Goal: Task Accomplishment & Management: Manage account settings

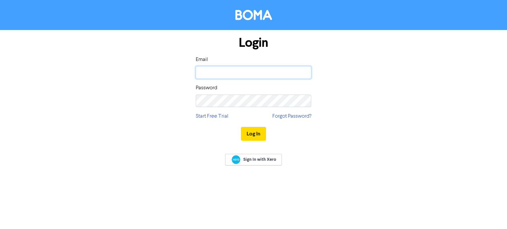
type input "[EMAIL_ADDRESS][DOMAIN_NAME]"
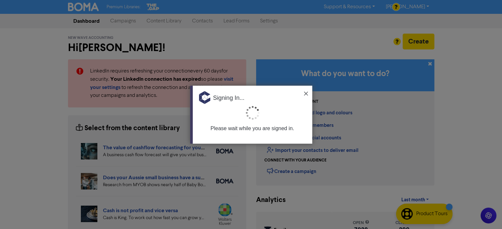
click at [306, 93] on img at bounding box center [306, 94] width 4 height 4
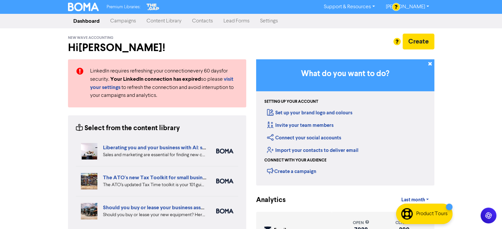
drag, startPoint x: 201, startPoint y: 20, endPoint x: 223, endPoint y: 21, distance: 21.8
click at [201, 20] on link "Contacts" at bounding box center [202, 21] width 31 height 13
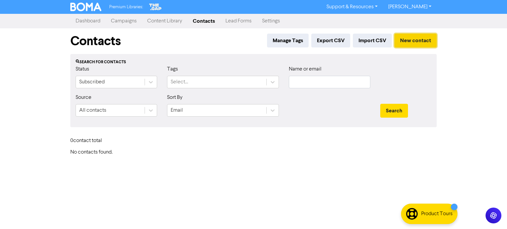
click at [423, 41] on button "New contact" at bounding box center [416, 41] width 42 height 14
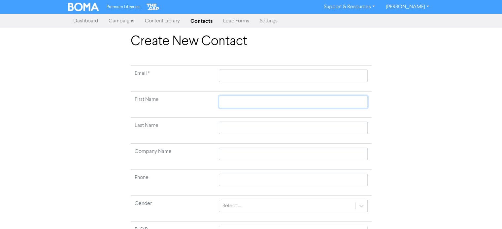
click at [242, 102] on input "text" at bounding box center [293, 102] width 149 height 13
paste input "[PERSON_NAME]"
type input "[PERSON_NAME]"
drag, startPoint x: 240, startPoint y: 102, endPoint x: 270, endPoint y: 103, distance: 30.7
click at [270, 103] on input "[PERSON_NAME]" at bounding box center [293, 102] width 149 height 13
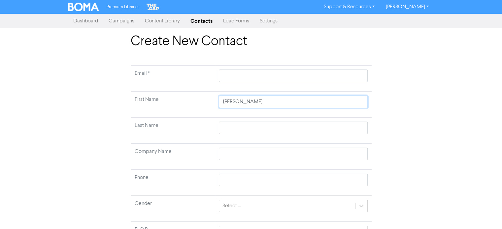
type input "[PERSON_NAME]"
click at [230, 130] on input "text" at bounding box center [293, 128] width 149 height 13
paste input "Argente"
type input "Argente"
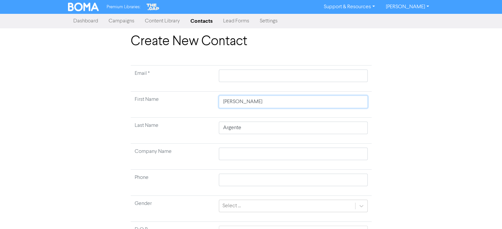
drag, startPoint x: 259, startPoint y: 101, endPoint x: 239, endPoint y: 102, distance: 19.5
click at [239, 102] on input "[PERSON_NAME]" at bounding box center [293, 102] width 149 height 13
type input "[PERSON_NAME]"
click at [243, 76] on input "text" at bounding box center [293, 76] width 149 height 13
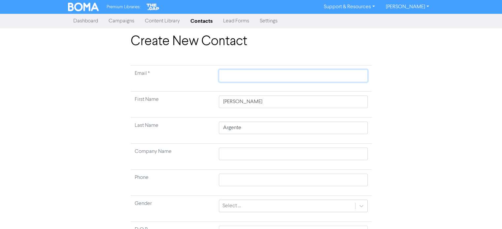
paste input "[PERSON_NAME][EMAIL_ADDRESS][DOMAIN_NAME]"
type input "[PERSON_NAME][EMAIL_ADDRESS][DOMAIN_NAME]"
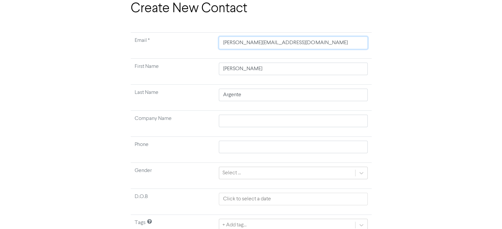
type input "[PERSON_NAME][EMAIL_ADDRESS][DOMAIN_NAME]"
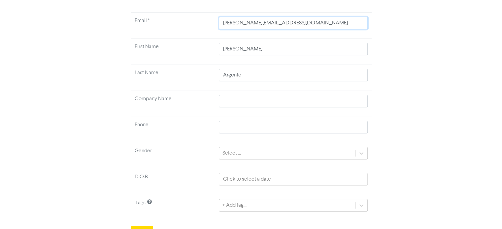
scroll to position [63, 0]
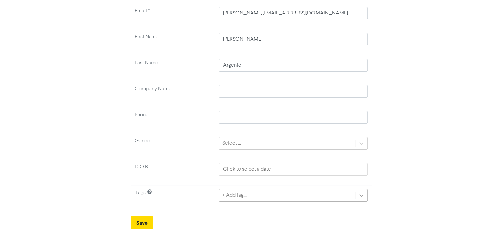
click at [365, 192] on div "+ Add tag..." at bounding box center [293, 196] width 149 height 13
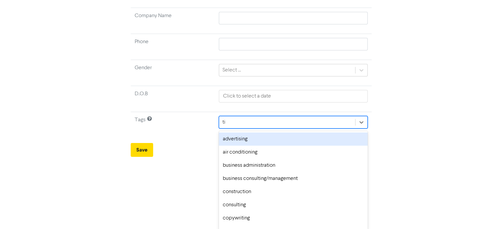
type input "tia"
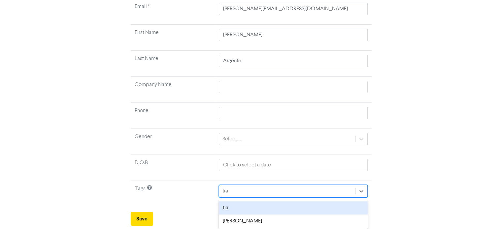
scroll to position [66, 0]
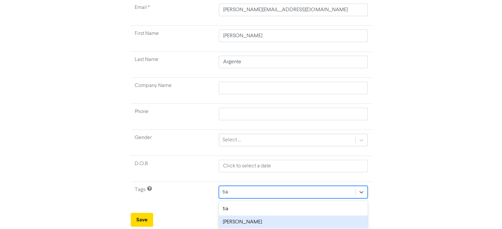
click at [251, 222] on div "[PERSON_NAME]" at bounding box center [293, 222] width 149 height 13
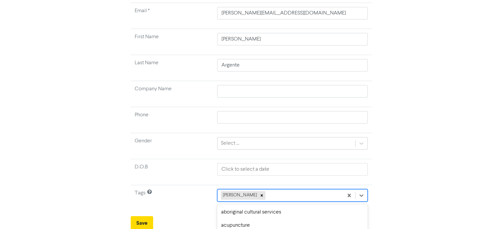
scroll to position [136, 0]
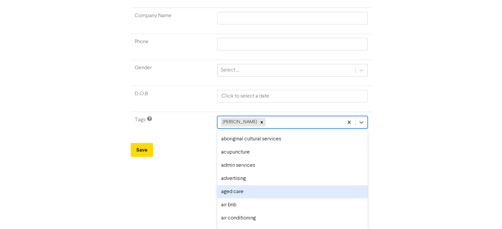
click at [283, 129] on div "option aged care focused, 5 of 287. 286 results available. Use Up and Down to c…" at bounding box center [292, 122] width 150 height 13
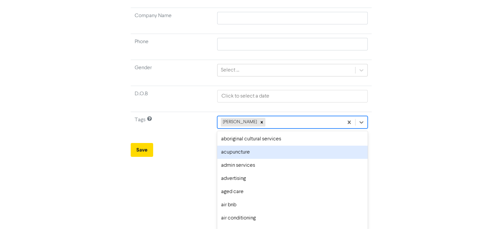
scroll to position [63, 0]
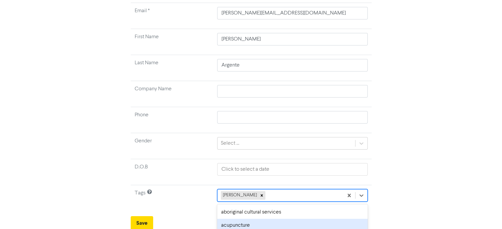
click at [484, 162] on html "Premium Libraries: Support & Resources Video Tutorials FAQ & Guides Marketing E…" at bounding box center [251, 51] width 502 height 229
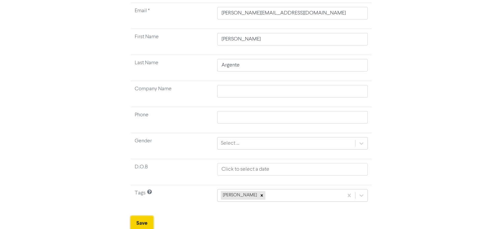
click at [142, 220] on button "Save" at bounding box center [142, 224] width 22 height 14
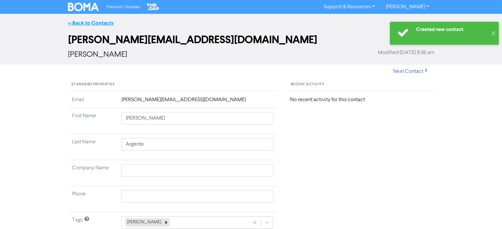
click at [93, 23] on link "<< Back to Contacts" at bounding box center [91, 23] width 46 height 7
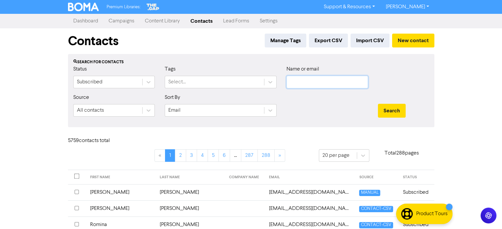
click at [335, 83] on input "text" at bounding box center [328, 82] width 82 height 13
paste input "[PERSON_NAME]"
type input "[PERSON_NAME]"
click at [416, 115] on div "Search" at bounding box center [403, 111] width 51 height 14
click at [398, 113] on button "Search" at bounding box center [392, 111] width 28 height 14
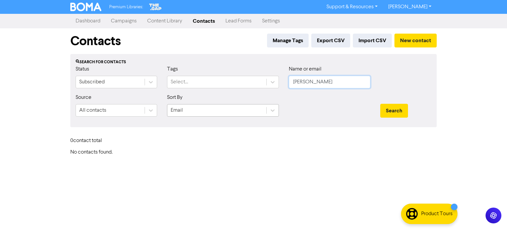
drag, startPoint x: 344, startPoint y: 84, endPoint x: 185, endPoint y: 115, distance: 161.8
click at [183, 115] on form "Status Subscribed Tags Select... Name or email [PERSON_NAME] Source All contact…" at bounding box center [254, 93] width 356 height 57
paste input "[PERSON_NAME][EMAIL_ADDRESS][DOMAIN_NAME]"
type input "[PERSON_NAME][EMAIL_ADDRESS][DOMAIN_NAME]"
click at [386, 109] on button "Search" at bounding box center [394, 111] width 28 height 14
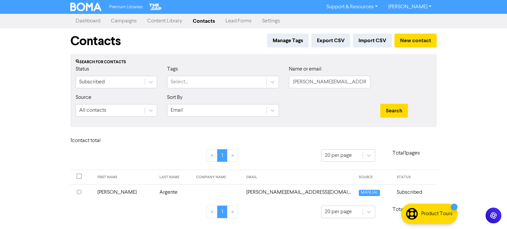
click at [156, 192] on td "Argente" at bounding box center [174, 193] width 37 height 16
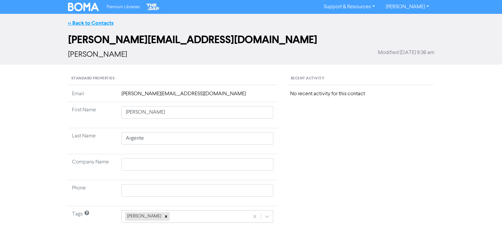
click at [96, 22] on link "<< Back to Contacts" at bounding box center [91, 23] width 46 height 7
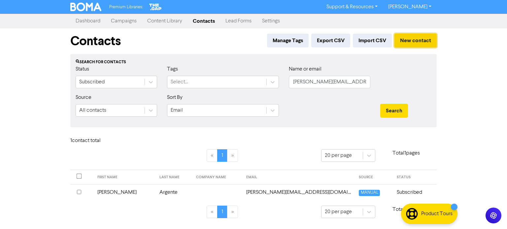
click at [418, 40] on button "New contact" at bounding box center [416, 41] width 42 height 14
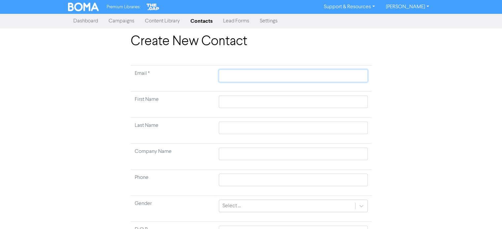
drag, startPoint x: 247, startPoint y: 77, endPoint x: 234, endPoint y: 101, distance: 28.1
click at [247, 77] on input "text" at bounding box center [293, 76] width 149 height 13
click at [234, 101] on td at bounding box center [293, 105] width 157 height 26
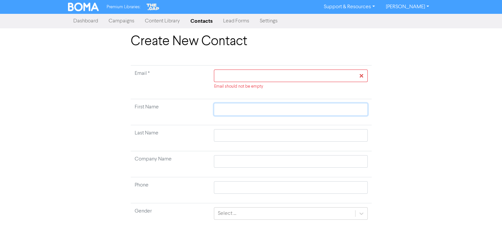
paste input "[PERSON_NAME]"
type input "[PERSON_NAME]"
drag, startPoint x: 235, startPoint y: 108, endPoint x: 253, endPoint y: 108, distance: 17.8
click at [253, 108] on input "[PERSON_NAME]" at bounding box center [291, 109] width 154 height 13
type input "[PERSON_NAME]"
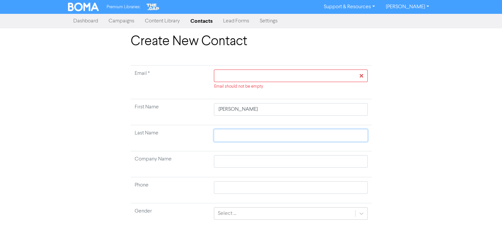
click at [241, 137] on input "text" at bounding box center [291, 135] width 154 height 13
paste input "[PERSON_NAME]"
type input "[PERSON_NAME]"
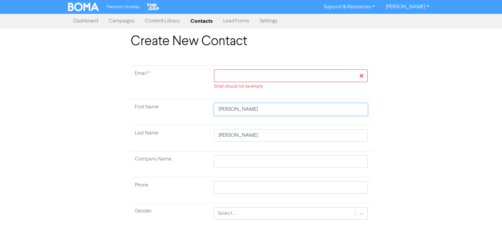
drag, startPoint x: 236, startPoint y: 109, endPoint x: 252, endPoint y: 109, distance: 15.9
click at [252, 109] on input "[PERSON_NAME]" at bounding box center [291, 109] width 154 height 13
type input "[PERSON_NAME]"
click at [266, 76] on input "text" at bounding box center [291, 76] width 154 height 13
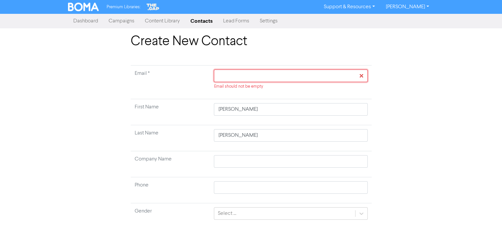
paste input "[EMAIL_ADDRESS][DOMAIN_NAME]"
type input "[EMAIL_ADDRESS][DOMAIN_NAME]"
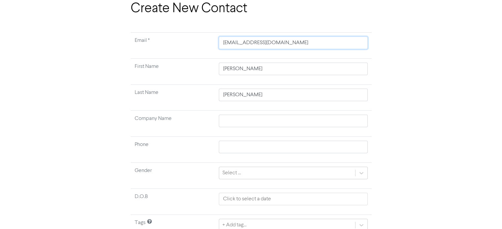
scroll to position [63, 0]
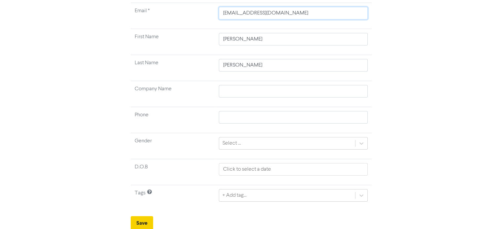
type input "[EMAIL_ADDRESS][DOMAIN_NAME]"
click at [150, 222] on button "Save" at bounding box center [142, 224] width 22 height 14
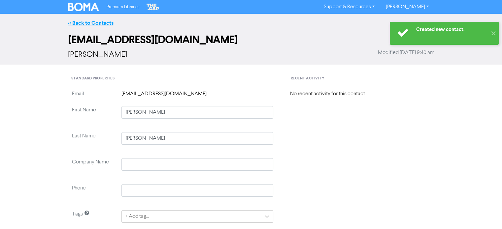
click at [94, 25] on link "<< Back to Contacts" at bounding box center [91, 23] width 46 height 7
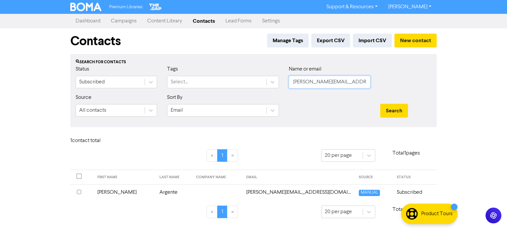
drag, startPoint x: 364, startPoint y: 86, endPoint x: 405, endPoint y: 122, distance: 55.9
click at [273, 101] on form "Status Subscribed Tags Select... Name or email [PERSON_NAME][EMAIL_ADDRESS][DOM…" at bounding box center [254, 93] width 356 height 57
paste input "[EMAIL_ADDRESS][DOMAIN_NAME]"
type input "[EMAIL_ADDRESS][DOMAIN_NAME]"
click at [396, 111] on button "Search" at bounding box center [394, 111] width 28 height 14
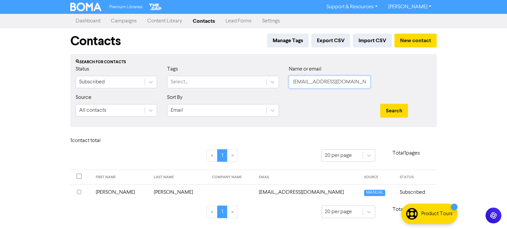
drag, startPoint x: 360, startPoint y: 79, endPoint x: 259, endPoint y: 91, distance: 101.4
click at [259, 91] on div "Status Subscribed Tags Select... Name or email [EMAIL_ADDRESS][DOMAIN_NAME]" at bounding box center [254, 79] width 366 height 28
paste input "[EMAIL_ADDRESS][DOMAIN_NAME]"
type input "[EMAIL_ADDRESS][DOMAIN_NAME]"
click at [396, 107] on button "Search" at bounding box center [394, 111] width 28 height 14
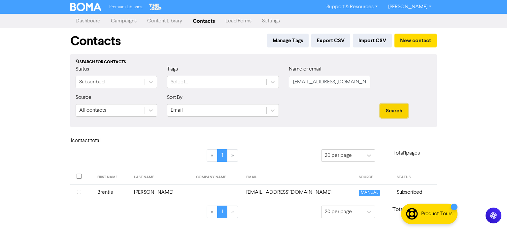
click at [396, 107] on button "Search" at bounding box center [394, 111] width 28 height 14
click at [116, 191] on td "Brentis" at bounding box center [111, 193] width 37 height 16
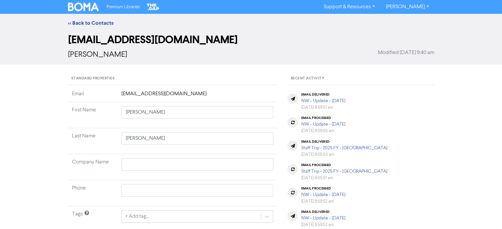
type input "Brentis"
type input "[PERSON_NAME]"
click at [164, 94] on td "[EMAIL_ADDRESS][DOMAIN_NAME]" at bounding box center [198, 96] width 160 height 12
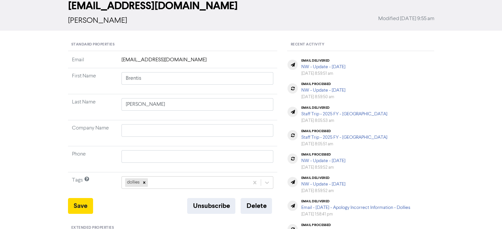
scroll to position [33, 0]
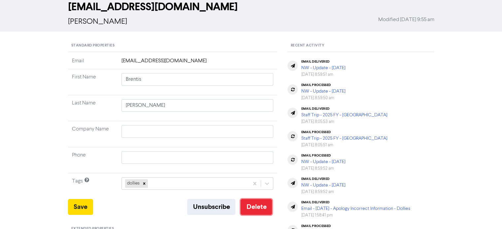
click at [254, 211] on button "Delete" at bounding box center [256, 207] width 31 height 16
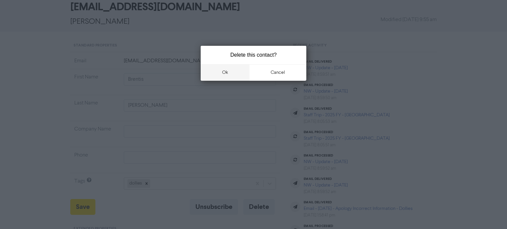
click at [225, 72] on button "ok" at bounding box center [225, 72] width 49 height 17
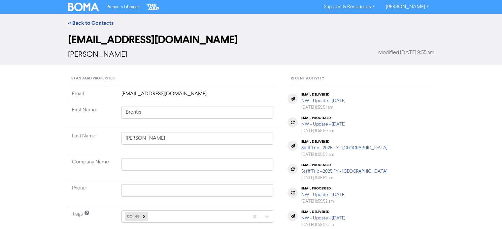
scroll to position [0, 0]
click at [97, 24] on link "<< Back to Contacts" at bounding box center [91, 23] width 46 height 7
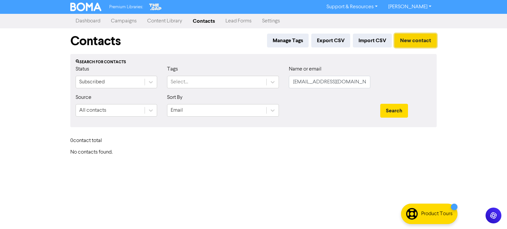
click at [420, 42] on button "New contact" at bounding box center [416, 41] width 42 height 14
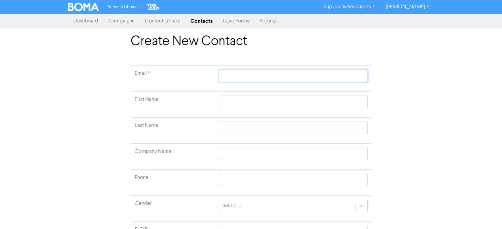
click at [240, 75] on input "text" at bounding box center [293, 76] width 149 height 13
click at [237, 107] on input "text" at bounding box center [293, 102] width 149 height 13
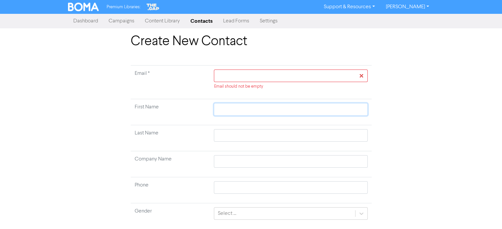
paste input "[PERSON_NAME]"
type input "[PERSON_NAME]"
drag, startPoint x: 235, startPoint y: 108, endPoint x: 263, endPoint y: 105, distance: 27.5
click at [263, 105] on input "[PERSON_NAME]" at bounding box center [291, 109] width 154 height 13
type input "[PERSON_NAME]"
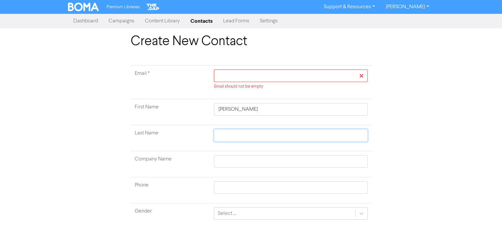
click at [233, 135] on input "text" at bounding box center [291, 135] width 154 height 13
paste input "[PERSON_NAME]"
type input "[PERSON_NAME]"
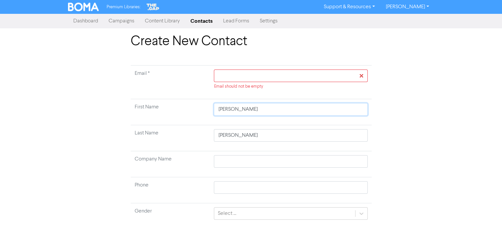
drag, startPoint x: 236, startPoint y: 108, endPoint x: 251, endPoint y: 108, distance: 14.9
click at [251, 108] on input "[PERSON_NAME]" at bounding box center [291, 109] width 154 height 13
drag, startPoint x: 254, startPoint y: 110, endPoint x: 236, endPoint y: 109, distance: 17.5
click at [236, 109] on input "[PERSON_NAME]" at bounding box center [291, 109] width 154 height 13
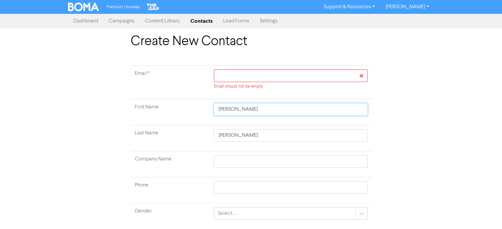
type input "Brentis"
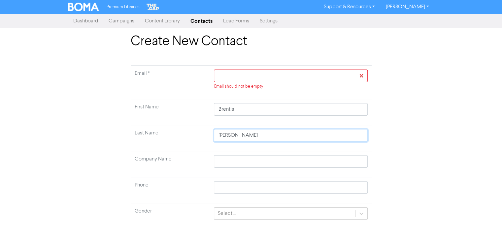
click at [251, 137] on input "[PERSON_NAME]" at bounding box center [291, 135] width 154 height 13
click at [259, 73] on input "text" at bounding box center [291, 76] width 154 height 13
paste input "[PERSON_NAME][EMAIL_ADDRESS][DOMAIN_NAME]"
type input "[PERSON_NAME][EMAIL_ADDRESS][DOMAIN_NAME]"
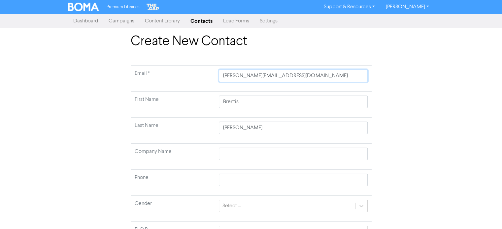
type input "[PERSON_NAME][EMAIL_ADDRESS][DOMAIN_NAME]"
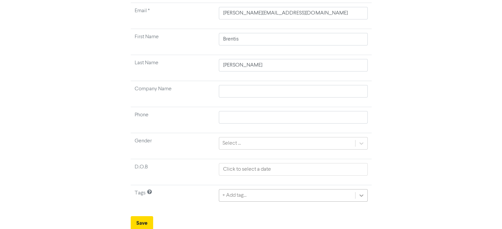
scroll to position [136, 0]
click at [363, 193] on div "+ Add tag..." at bounding box center [293, 195] width 149 height 13
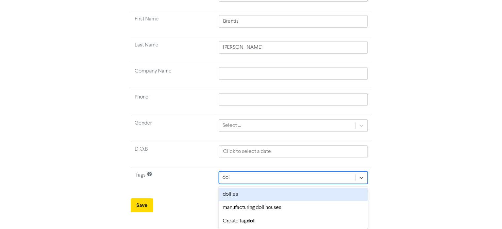
scroll to position [80, 0]
type input "doll"
click at [239, 196] on div "dollies" at bounding box center [293, 195] width 149 height 13
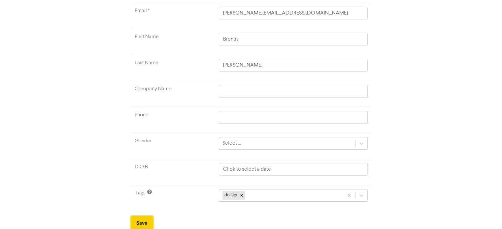
click at [139, 221] on button "Save" at bounding box center [142, 224] width 22 height 14
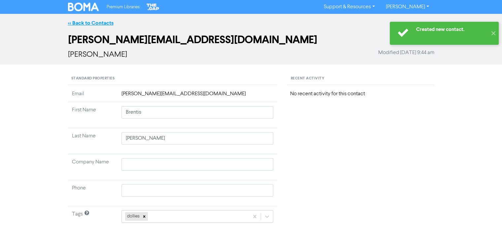
click at [99, 23] on link "<< Back to Contacts" at bounding box center [91, 23] width 46 height 7
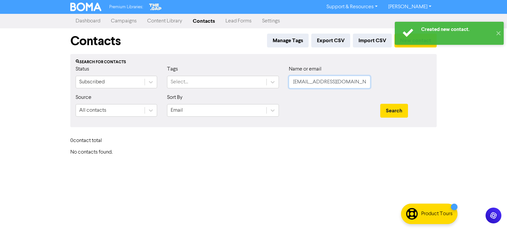
drag, startPoint x: 334, startPoint y: 83, endPoint x: 280, endPoint y: 83, distance: 53.8
click at [280, 83] on div "Status Subscribed Tags Select... Name or email [PERSON_NAME][EMAIL_ADDRESS][DOM…" at bounding box center [254, 79] width 366 height 28
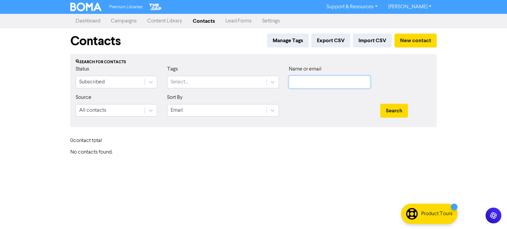
paste input "[PERSON_NAME][EMAIL_ADDRESS][DOMAIN_NAME]"
click at [391, 111] on button "Search" at bounding box center [394, 111] width 28 height 14
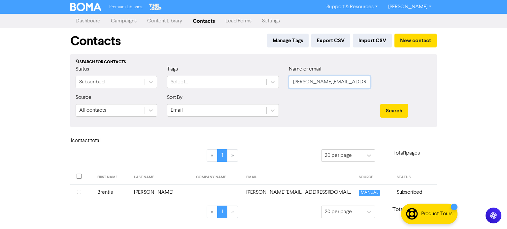
drag, startPoint x: 359, startPoint y: 84, endPoint x: 250, endPoint y: 93, distance: 109.7
click at [209, 88] on div "Status Subscribed Tags Select... Name or email [PERSON_NAME][EMAIL_ADDRESS][DOM…" at bounding box center [254, 79] width 366 height 28
paste input "[EMAIL_ADDRESS][DOMAIN_NAME]"
click at [387, 110] on button "Search" at bounding box center [394, 111] width 28 height 14
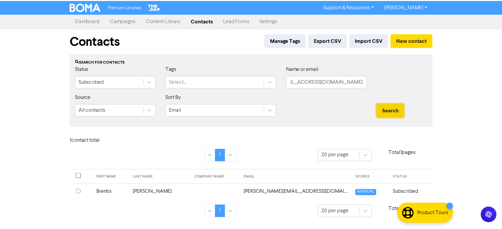
scroll to position [0, 0]
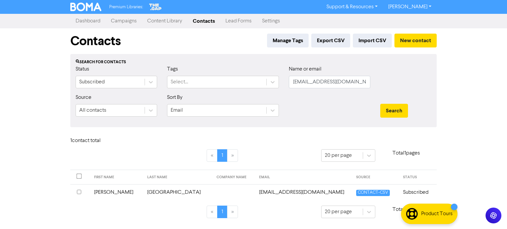
click at [108, 194] on td "[PERSON_NAME]" at bounding box center [116, 193] width 53 height 16
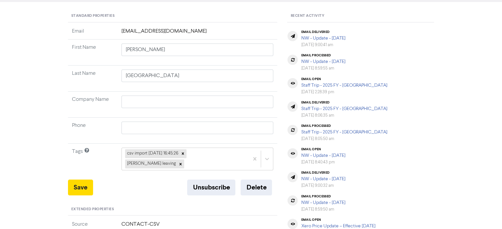
scroll to position [66, 0]
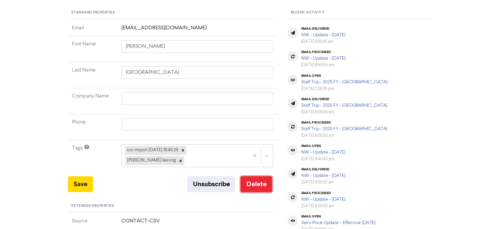
click at [254, 177] on button "Delete" at bounding box center [256, 185] width 31 height 16
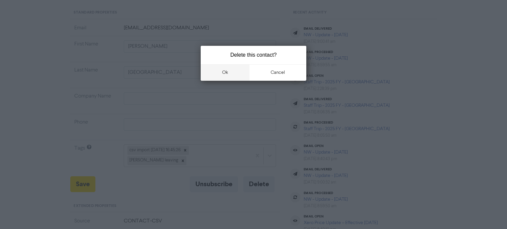
click at [231, 75] on button "ok" at bounding box center [225, 72] width 49 height 17
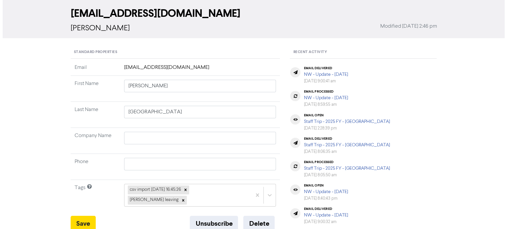
scroll to position [0, 0]
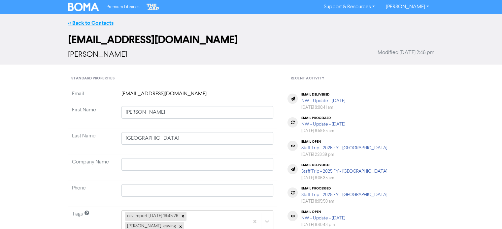
click at [104, 21] on link "<< Back to Contacts" at bounding box center [91, 23] width 46 height 7
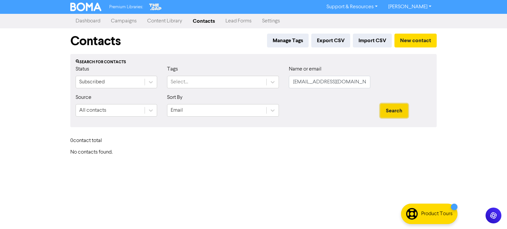
click at [393, 108] on button "Search" at bounding box center [394, 111] width 28 height 14
drag, startPoint x: 363, startPoint y: 83, endPoint x: 296, endPoint y: 83, distance: 67.7
click at [296, 83] on input "[EMAIL_ADDRESS][DOMAIN_NAME]" at bounding box center [330, 82] width 82 height 13
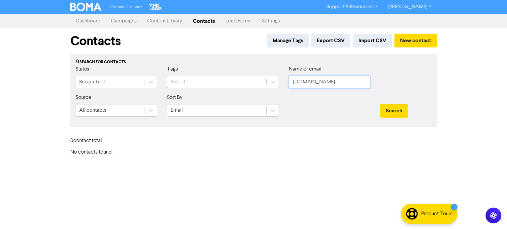
drag, startPoint x: 336, startPoint y: 80, endPoint x: 213, endPoint y: 89, distance: 123.2
click at [213, 89] on div "Status Subscribed Tags Select... Name or email [DOMAIN_NAME]" at bounding box center [254, 79] width 366 height 28
paste input "[PERSON_NAME][EMAIL_ADDRESS][DOMAIN_NAME]"
click at [394, 109] on button "Search" at bounding box center [394, 111] width 28 height 14
click at [394, 108] on button "Search" at bounding box center [394, 111] width 28 height 14
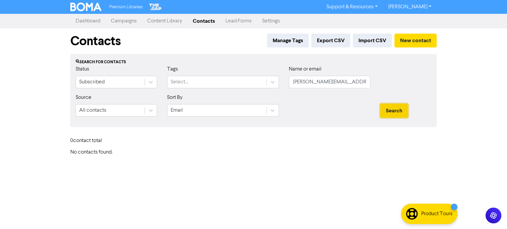
click at [394, 108] on button "Search" at bounding box center [394, 111] width 28 height 14
drag, startPoint x: 363, startPoint y: 81, endPoint x: 252, endPoint y: 95, distance: 112.5
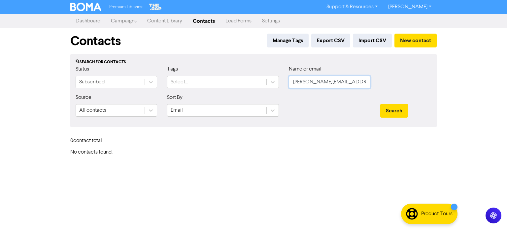
click at [254, 95] on form "Status Subscribed Tags Select... Name or email [PERSON_NAME][EMAIL_ADDRESS][DOM…" at bounding box center [254, 93] width 356 height 57
paste input "[EMAIL_ADDRESS][DOMAIN_NAME]"
click at [402, 108] on button "Search" at bounding box center [394, 111] width 28 height 14
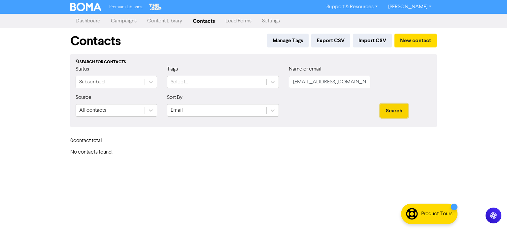
click at [399, 111] on button "Search" at bounding box center [394, 111] width 28 height 14
